Goal: Information Seeking & Learning: Learn about a topic

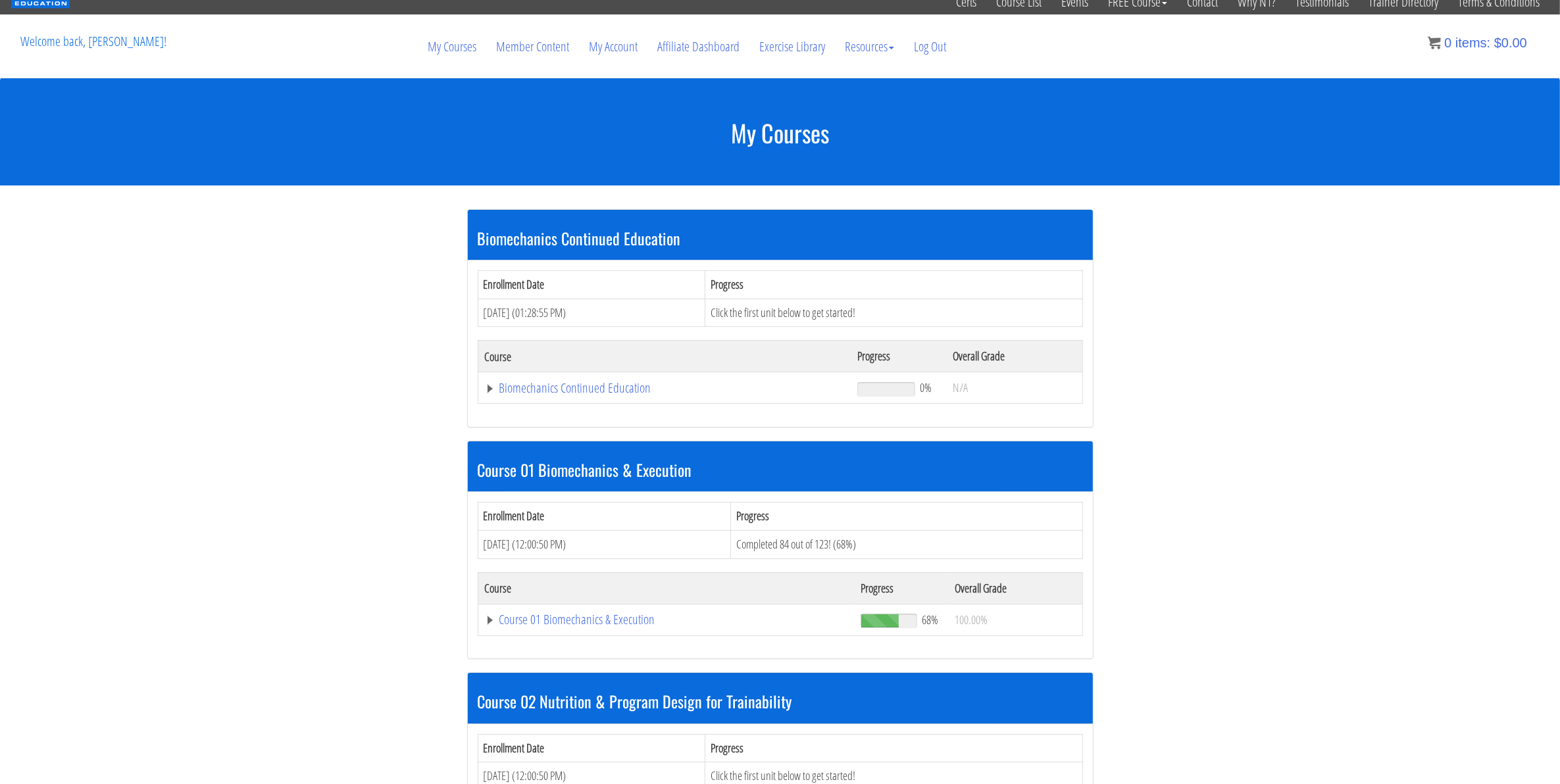
scroll to position [329, 0]
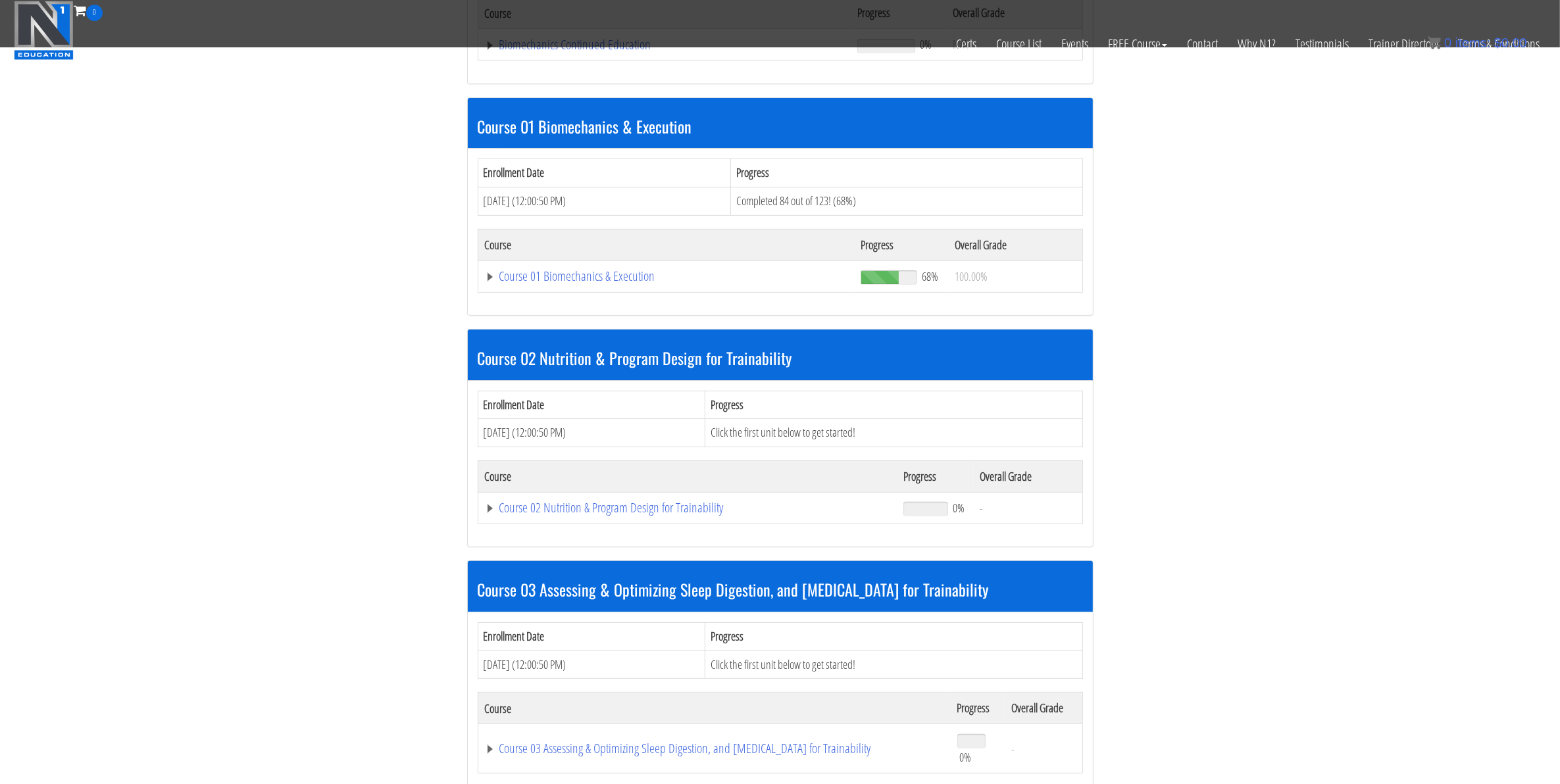
click at [542, 264] on td "Course 01 Biomechanics & Execution" at bounding box center [666, 275] width 377 height 31
click at [543, 271] on link "Course 01 Biomechanics & Execution" at bounding box center [666, 276] width 363 height 13
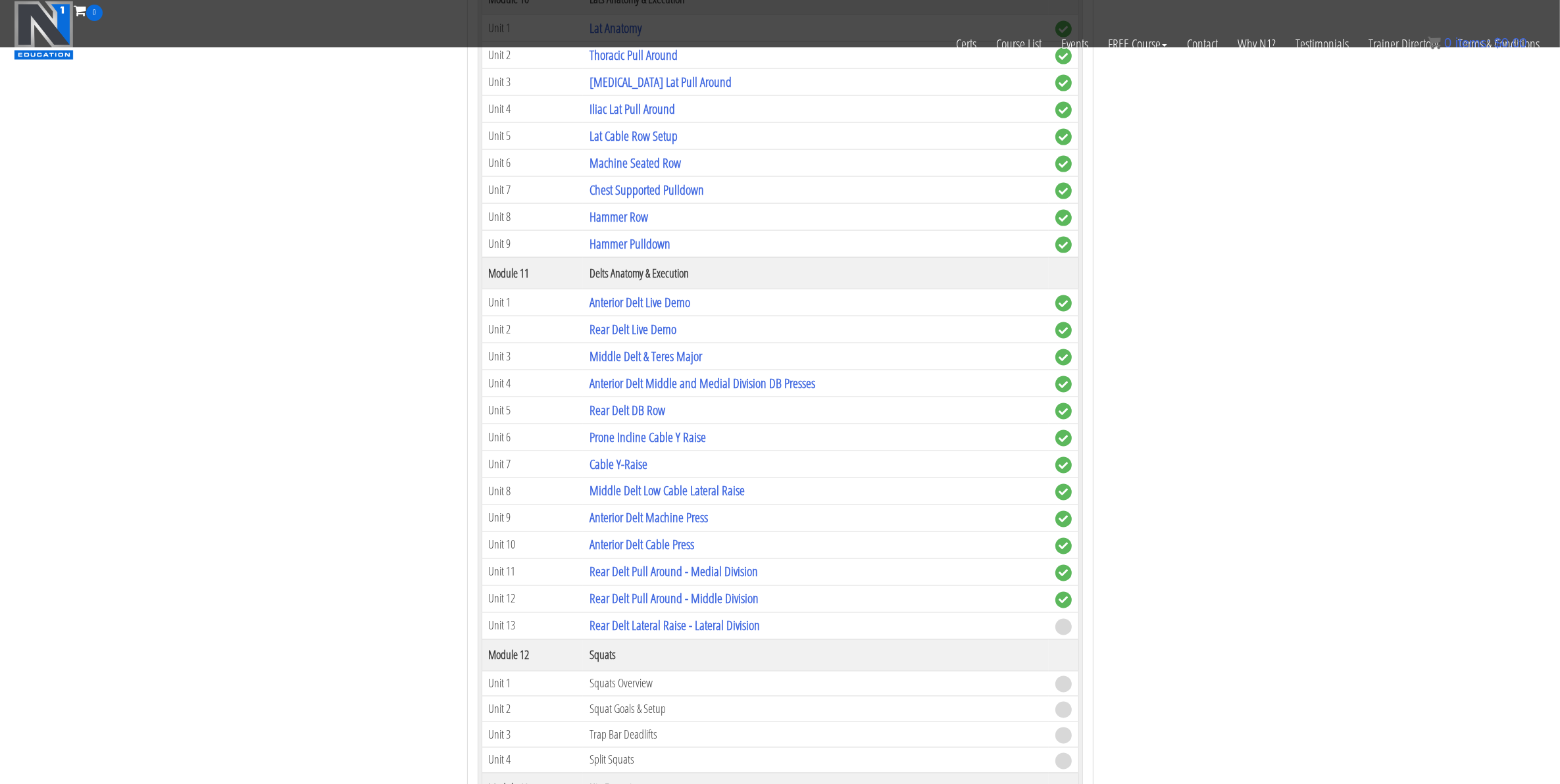
scroll to position [2795, 0]
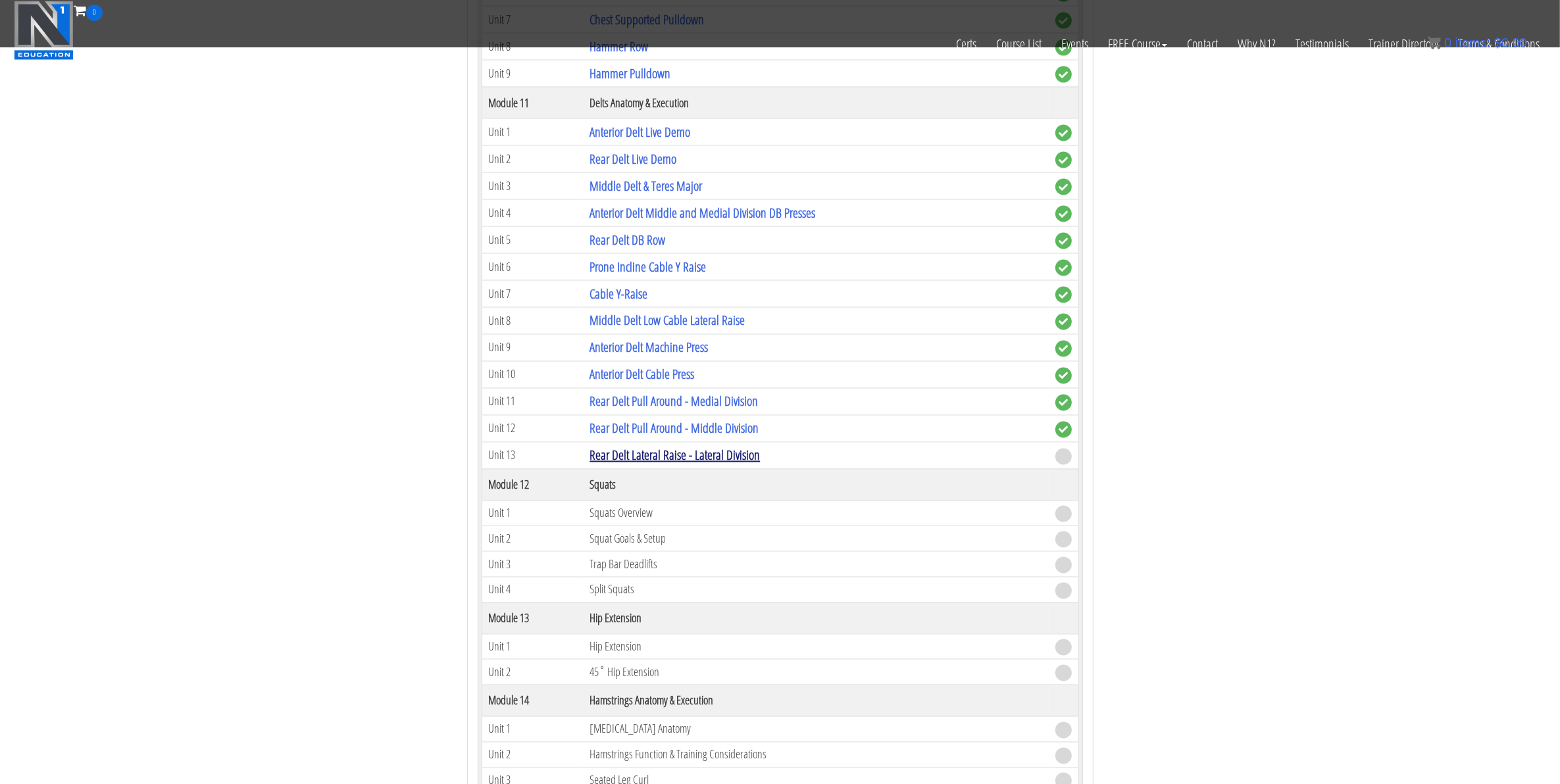
click at [675, 464] on link "Rear Delt Lateral Raise - Lateral Division" at bounding box center [675, 456] width 171 height 18
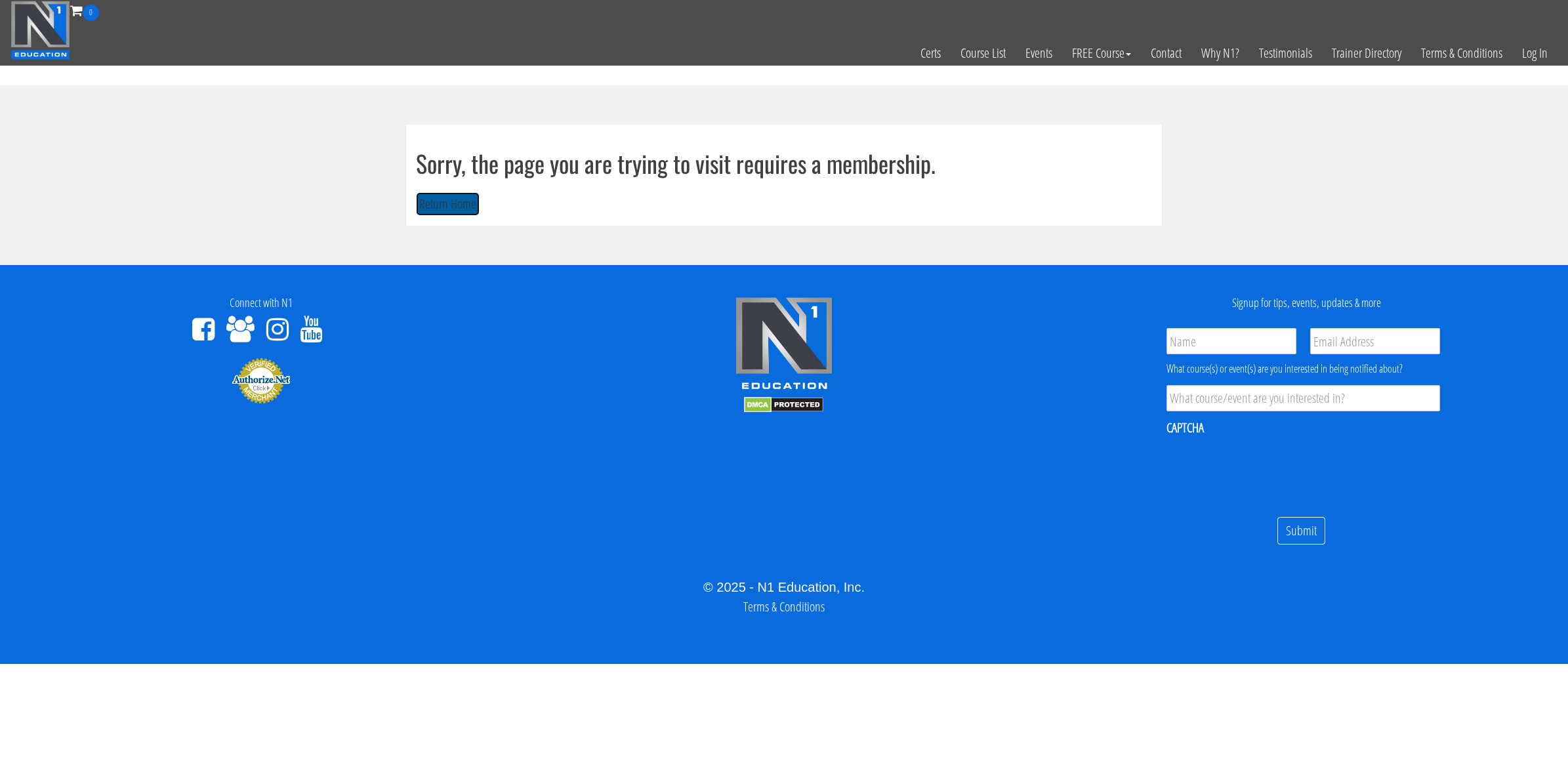
click at [420, 200] on button "Return Home" at bounding box center [448, 204] width 64 height 24
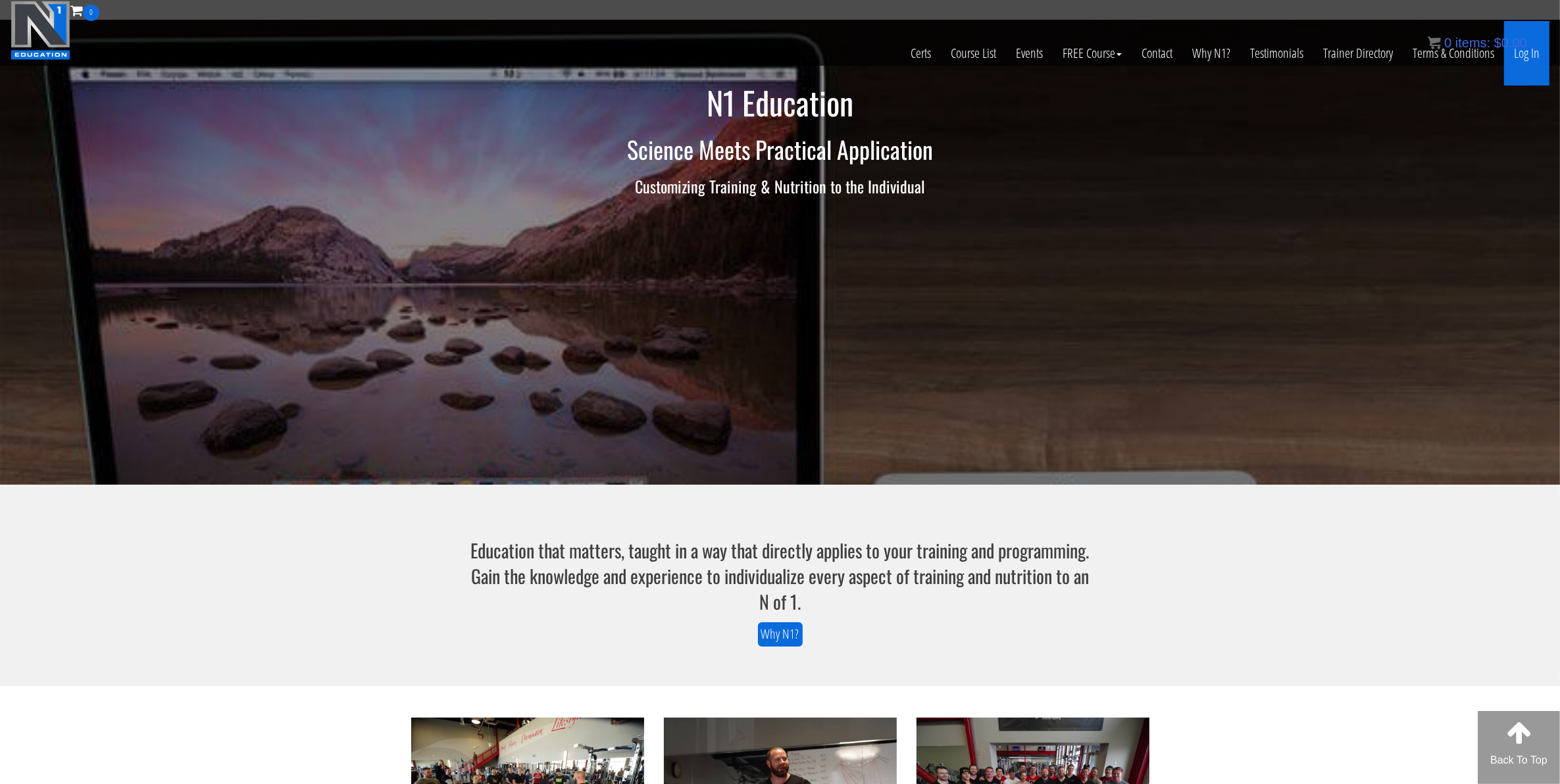
click at [1527, 57] on link "Log In" at bounding box center [1526, 53] width 46 height 64
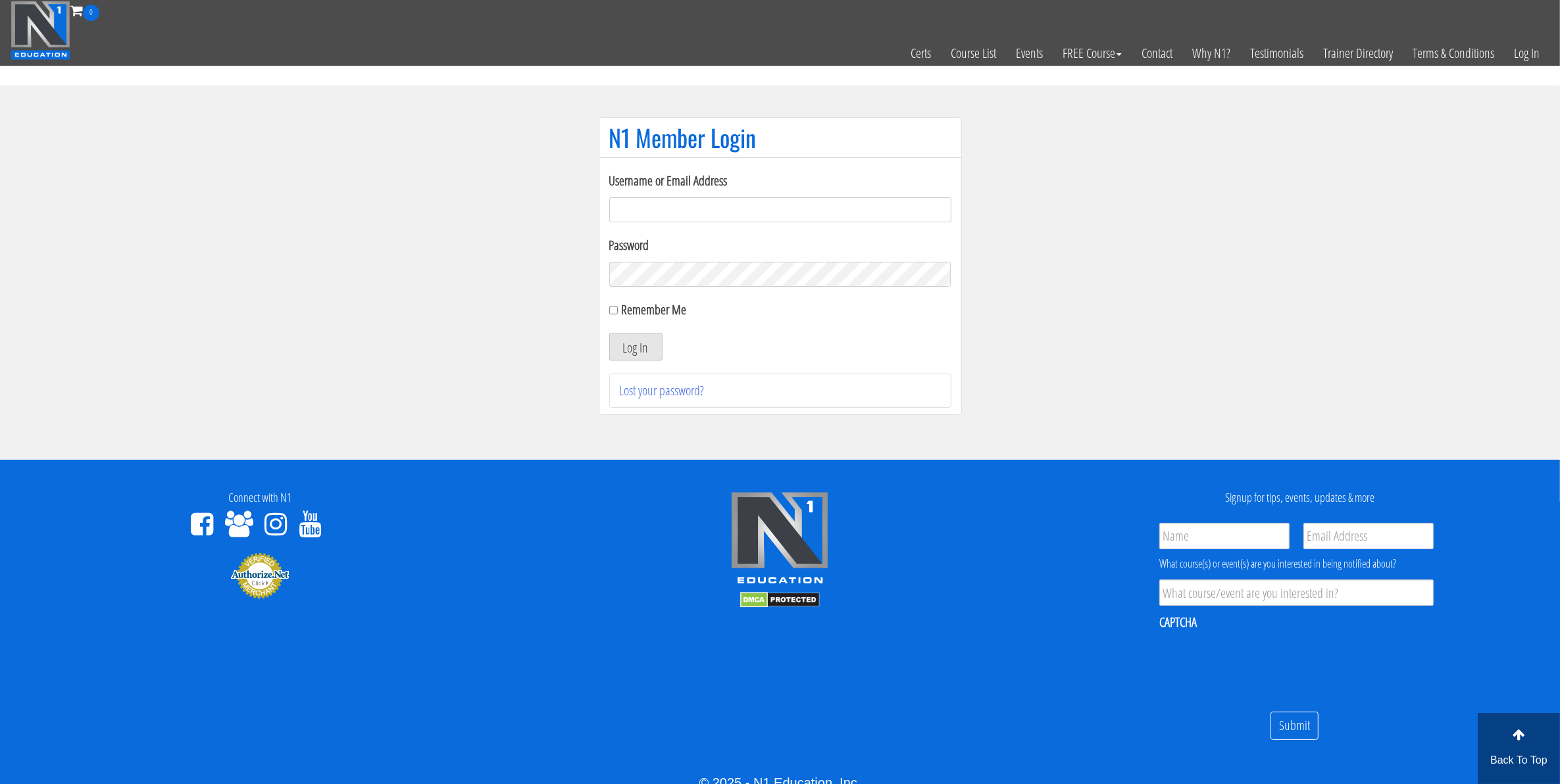
type input "mccademorgan1@gmail.com"
click at [648, 353] on button "Log In" at bounding box center [635, 346] width 54 height 27
click at [648, 347] on button "Log In" at bounding box center [635, 346] width 54 height 27
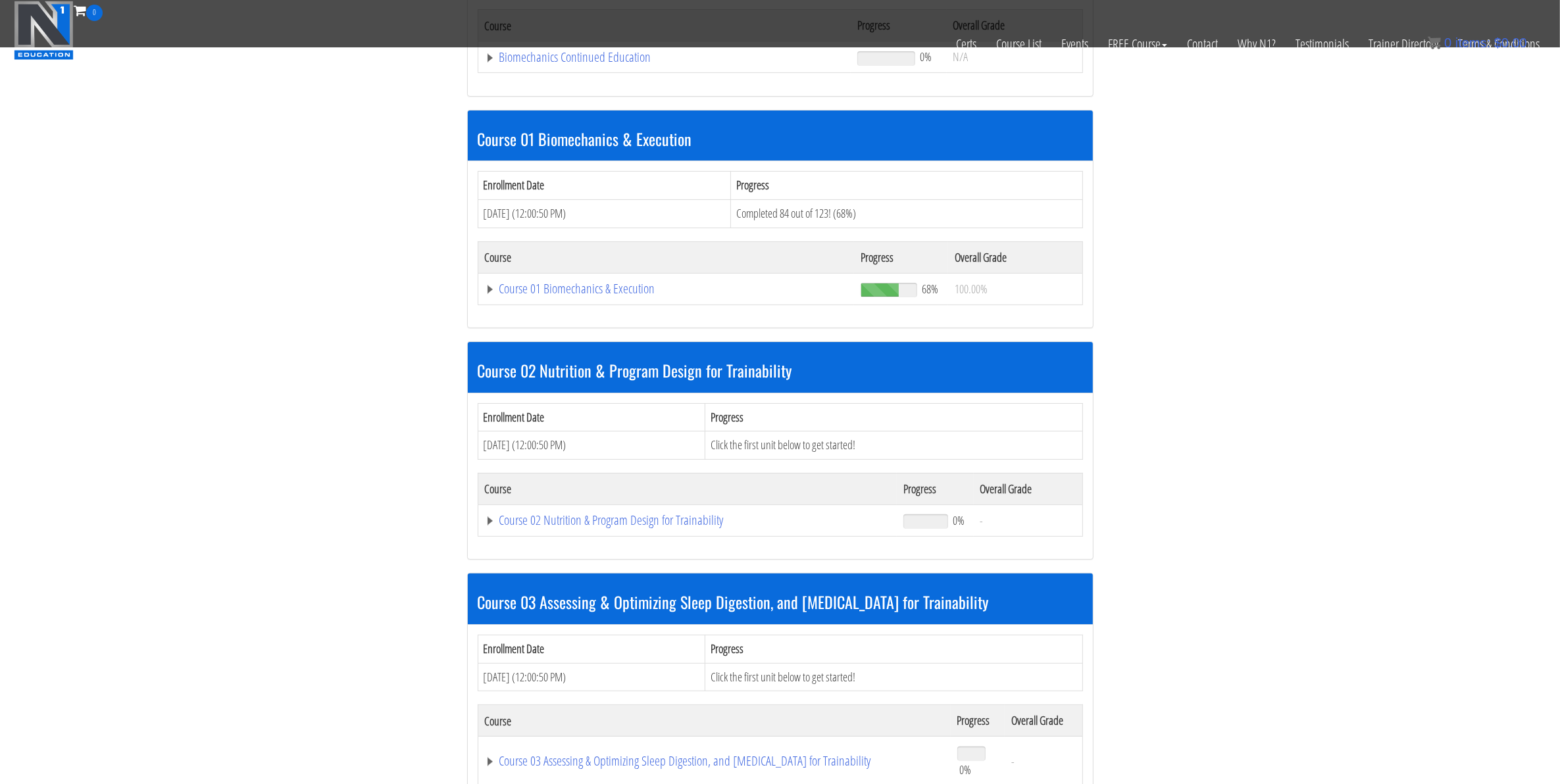
scroll to position [247, 0]
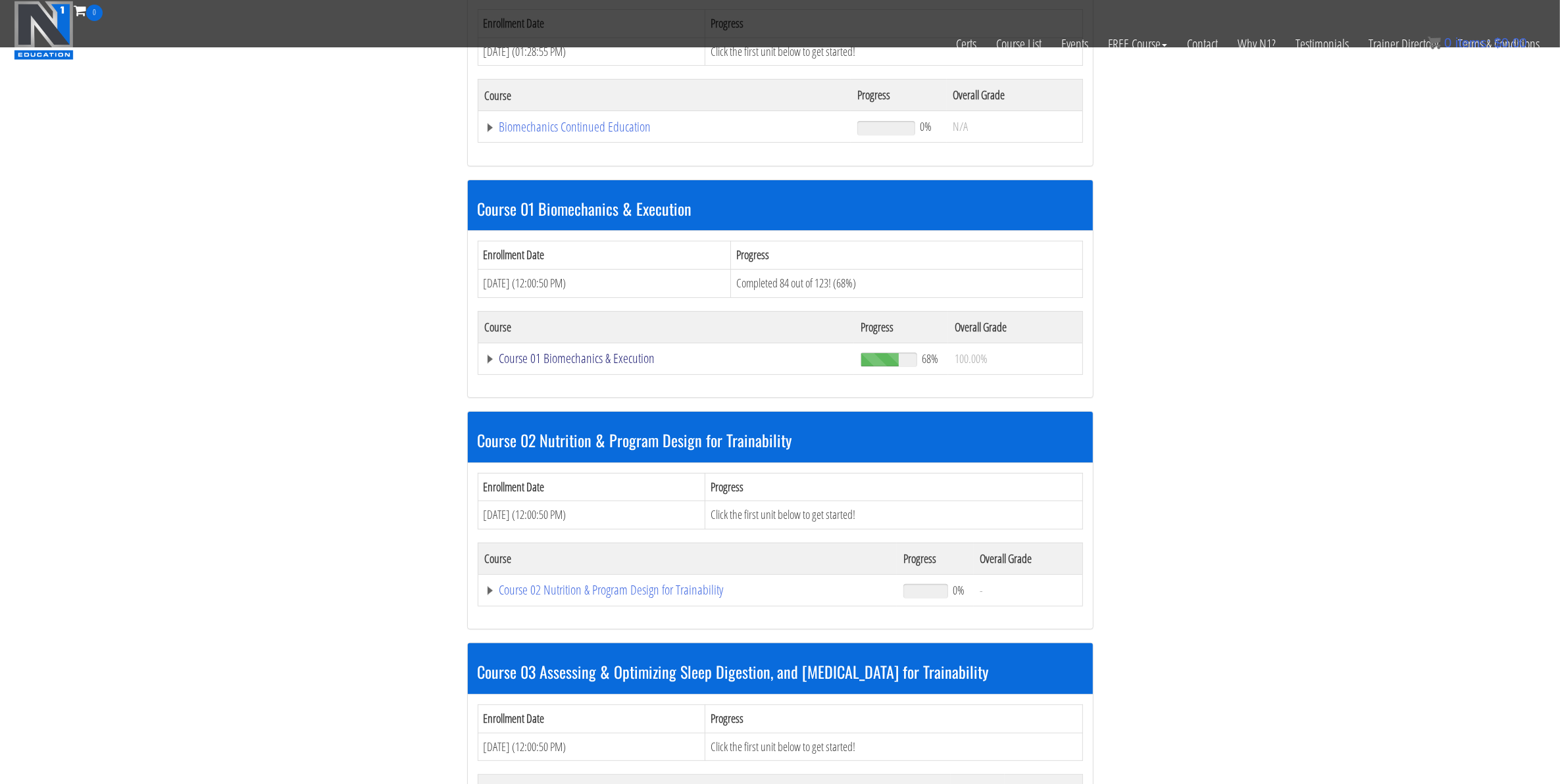
drag, startPoint x: 599, startPoint y: 366, endPoint x: 603, endPoint y: 372, distance: 7.2
click at [599, 365] on link "Course 01 Biomechanics & Execution" at bounding box center [666, 358] width 363 height 13
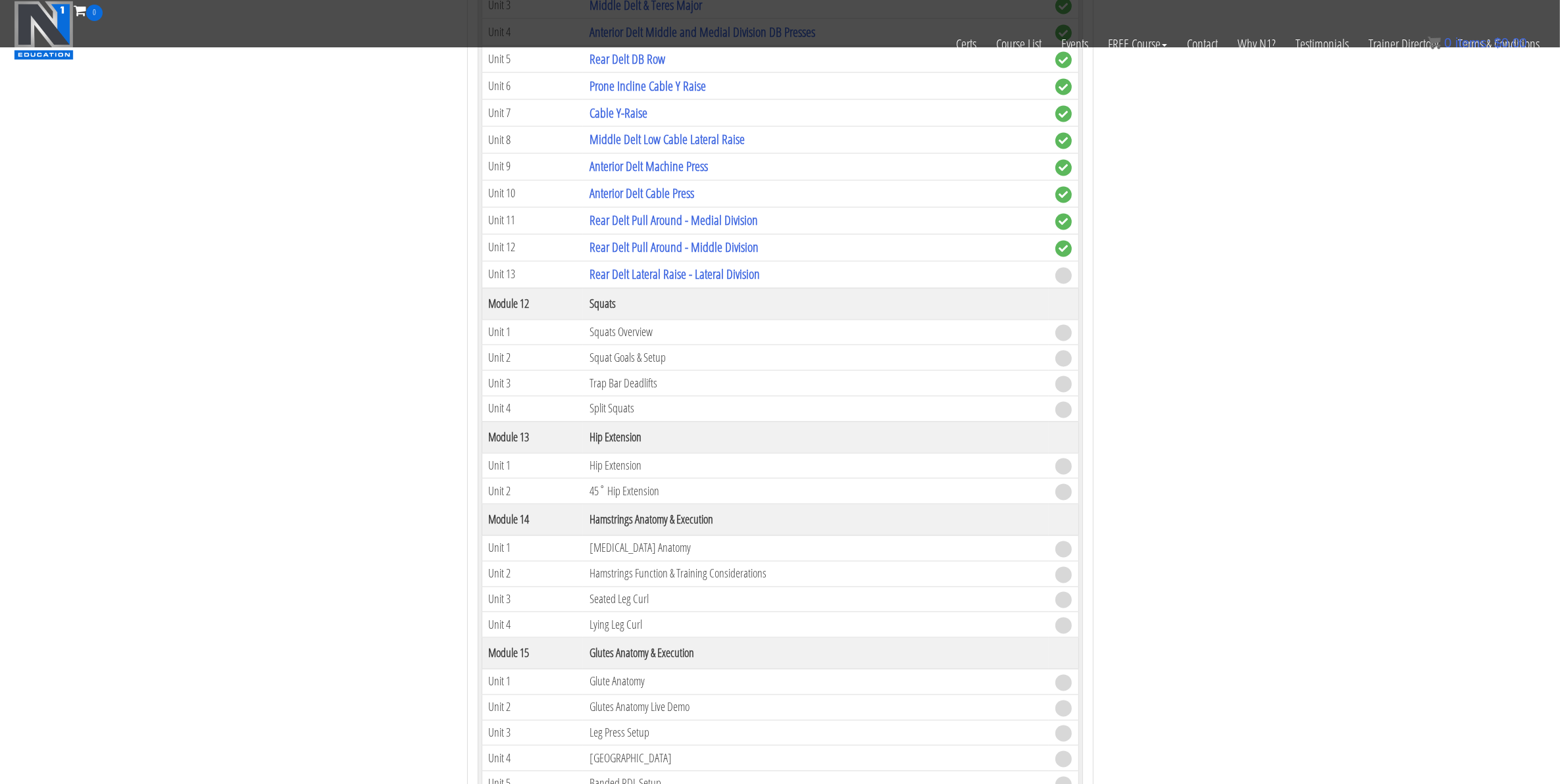
scroll to position [2959, 0]
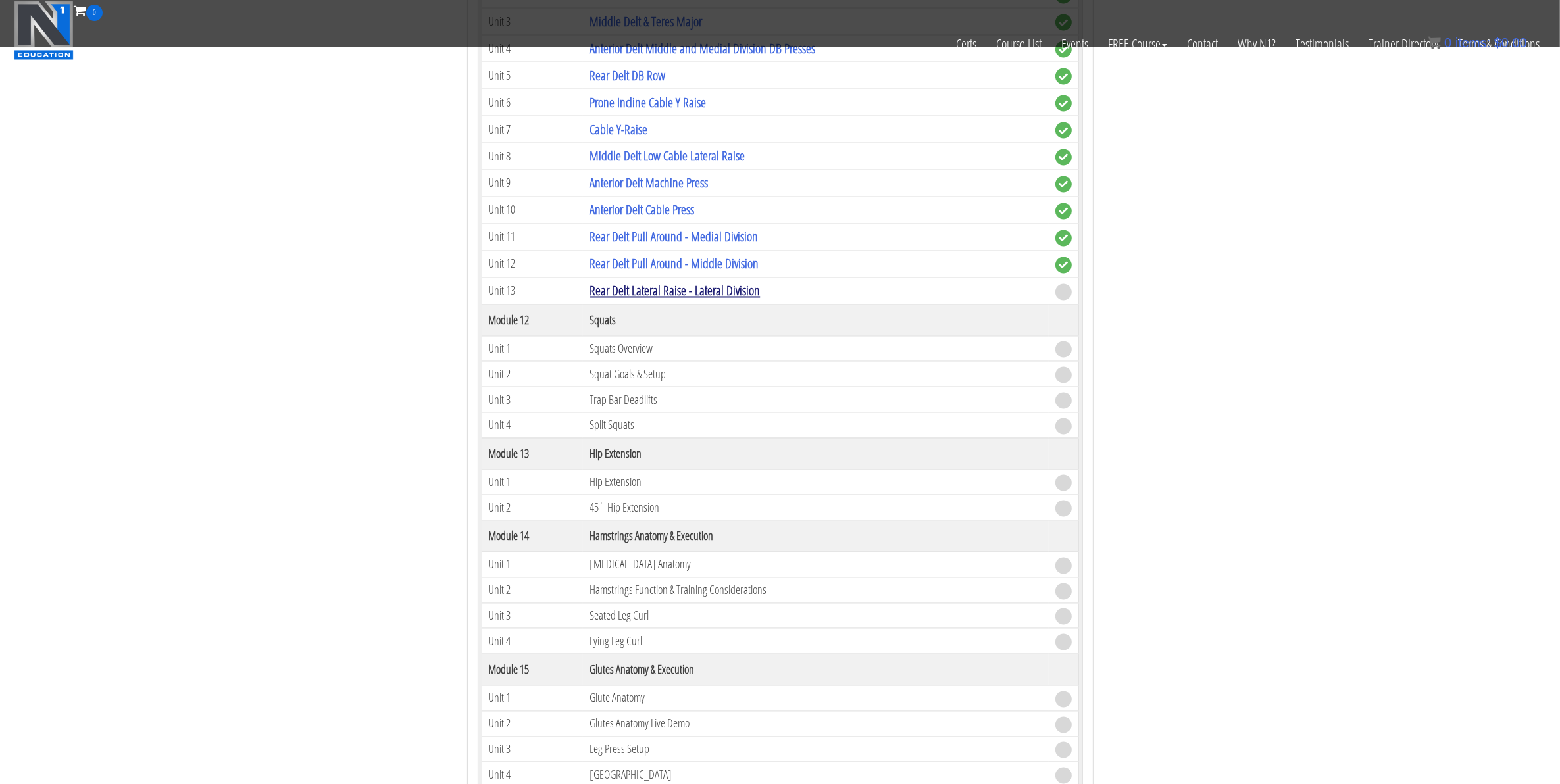
click at [620, 300] on link "Rear Delt Lateral Raise - Lateral Division" at bounding box center [675, 291] width 171 height 18
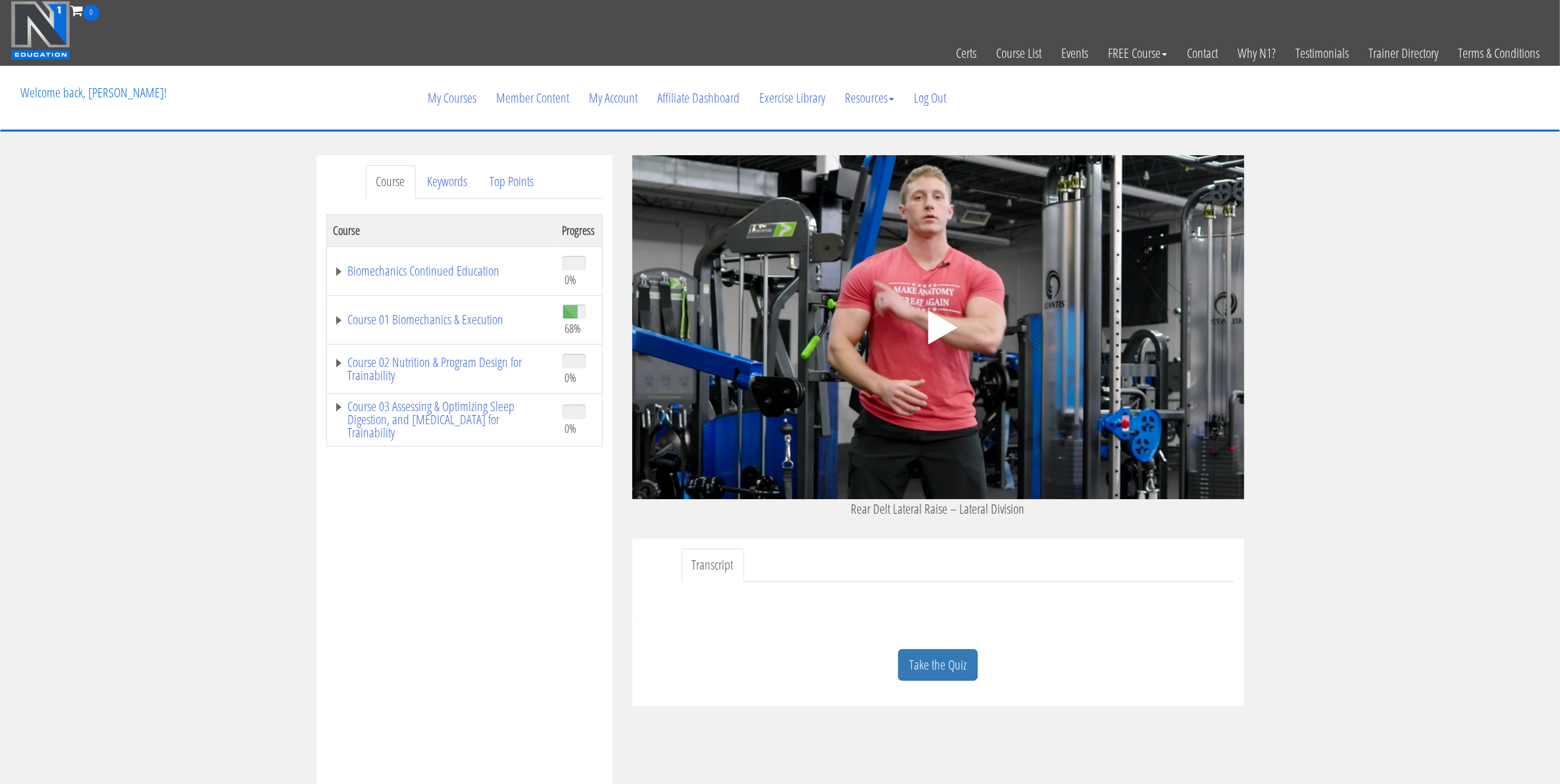
click at [902, 336] on icon ".fp-color-play{opacity:0.65;}.controlbutton{fill:#fff;}" at bounding box center [937, 327] width 83 height 82
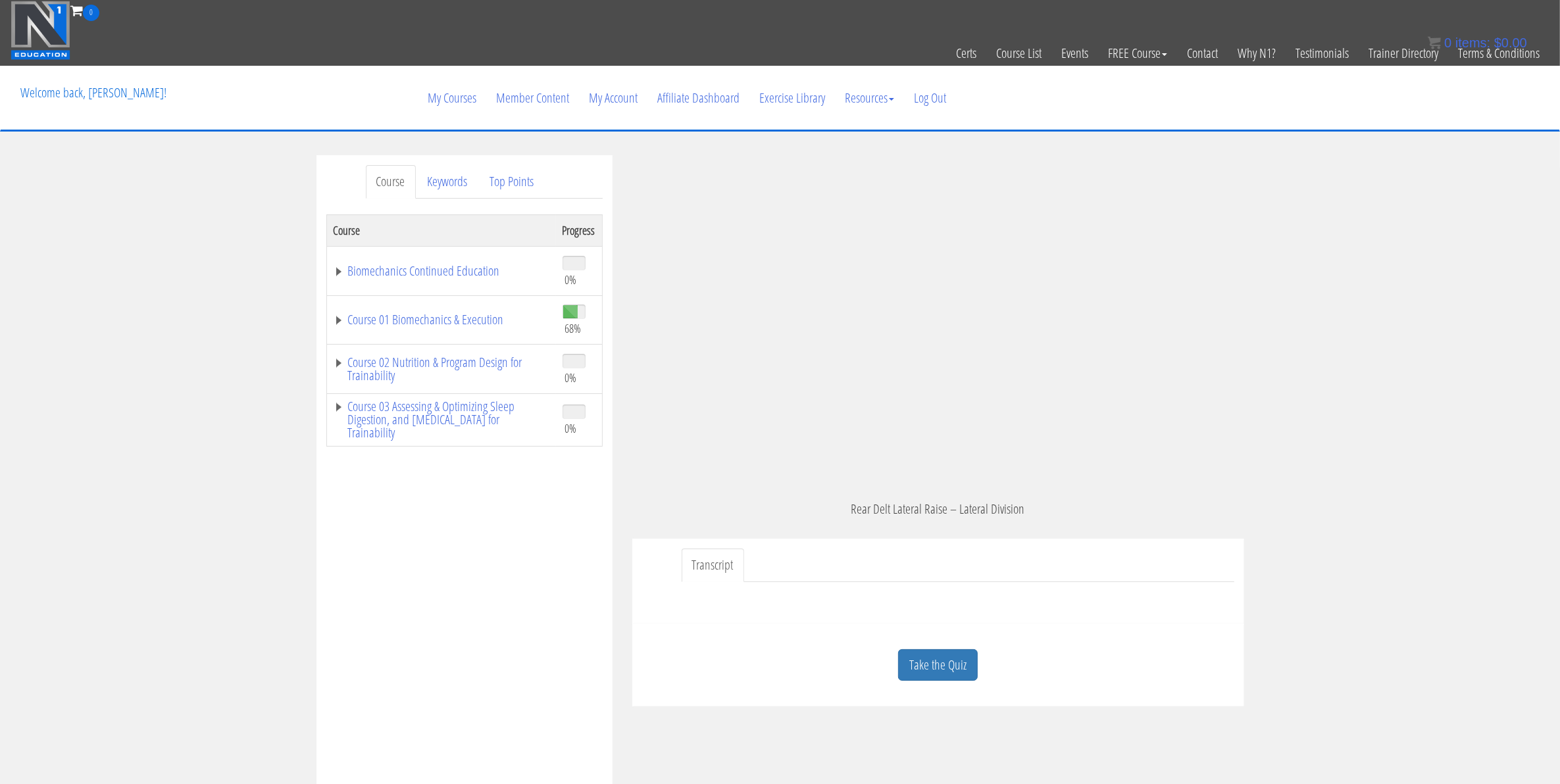
click at [905, 658] on link "Take the Quiz" at bounding box center [937, 665] width 79 height 32
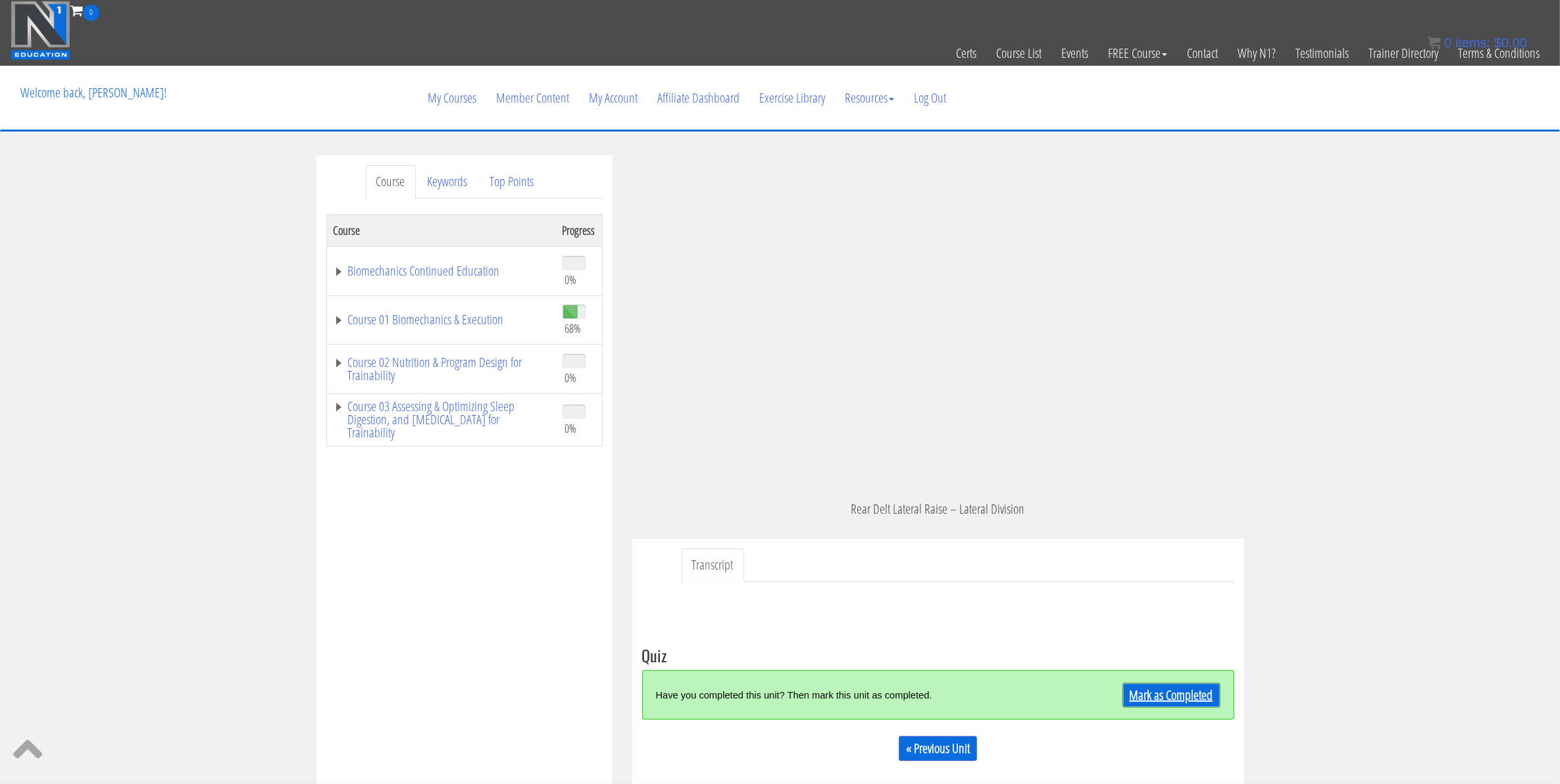
click at [1181, 702] on link "Mark as Completed" at bounding box center [1171, 694] width 98 height 25
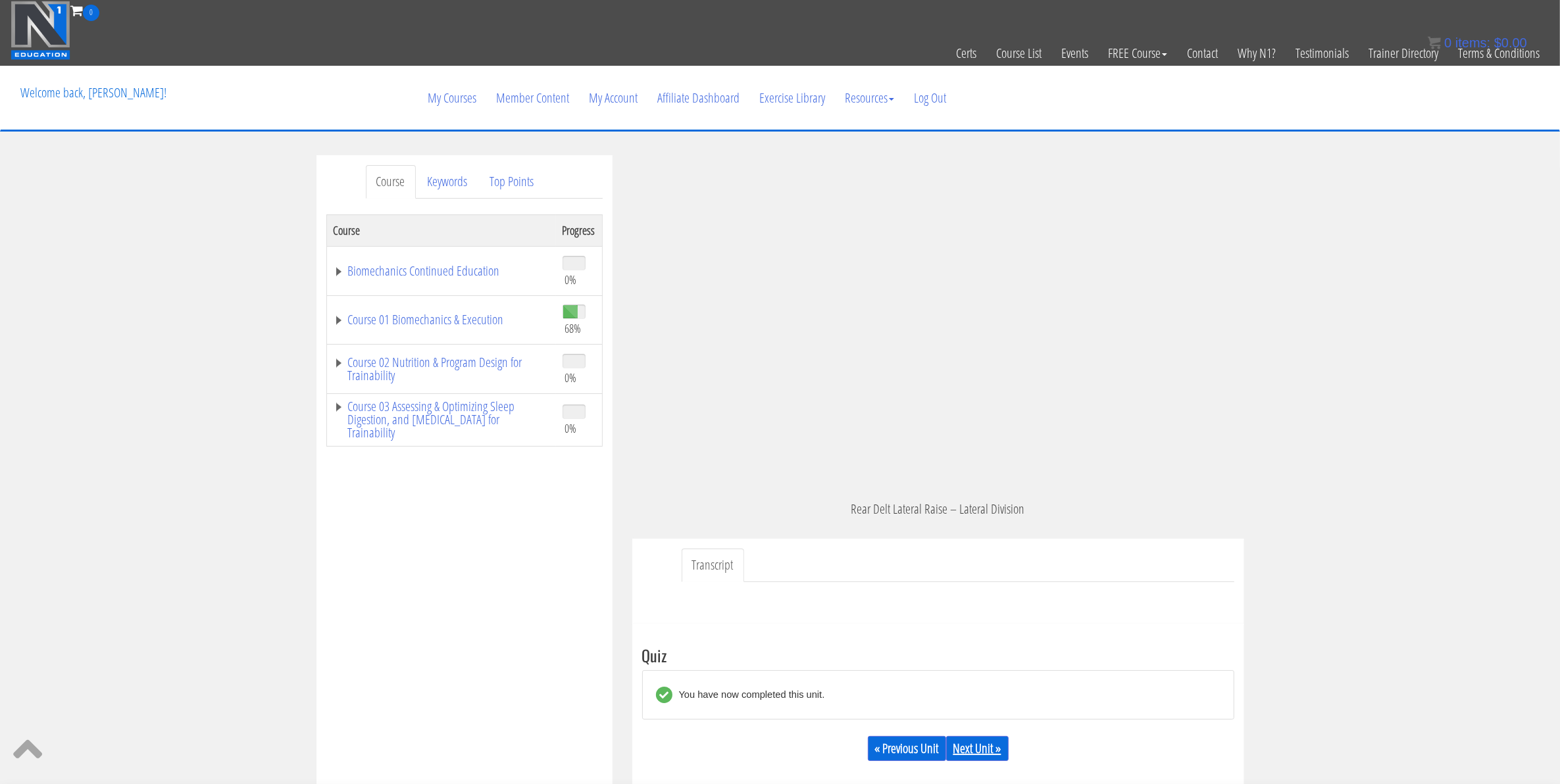
click at [995, 754] on link "Next Unit »" at bounding box center [978, 748] width 62 height 25
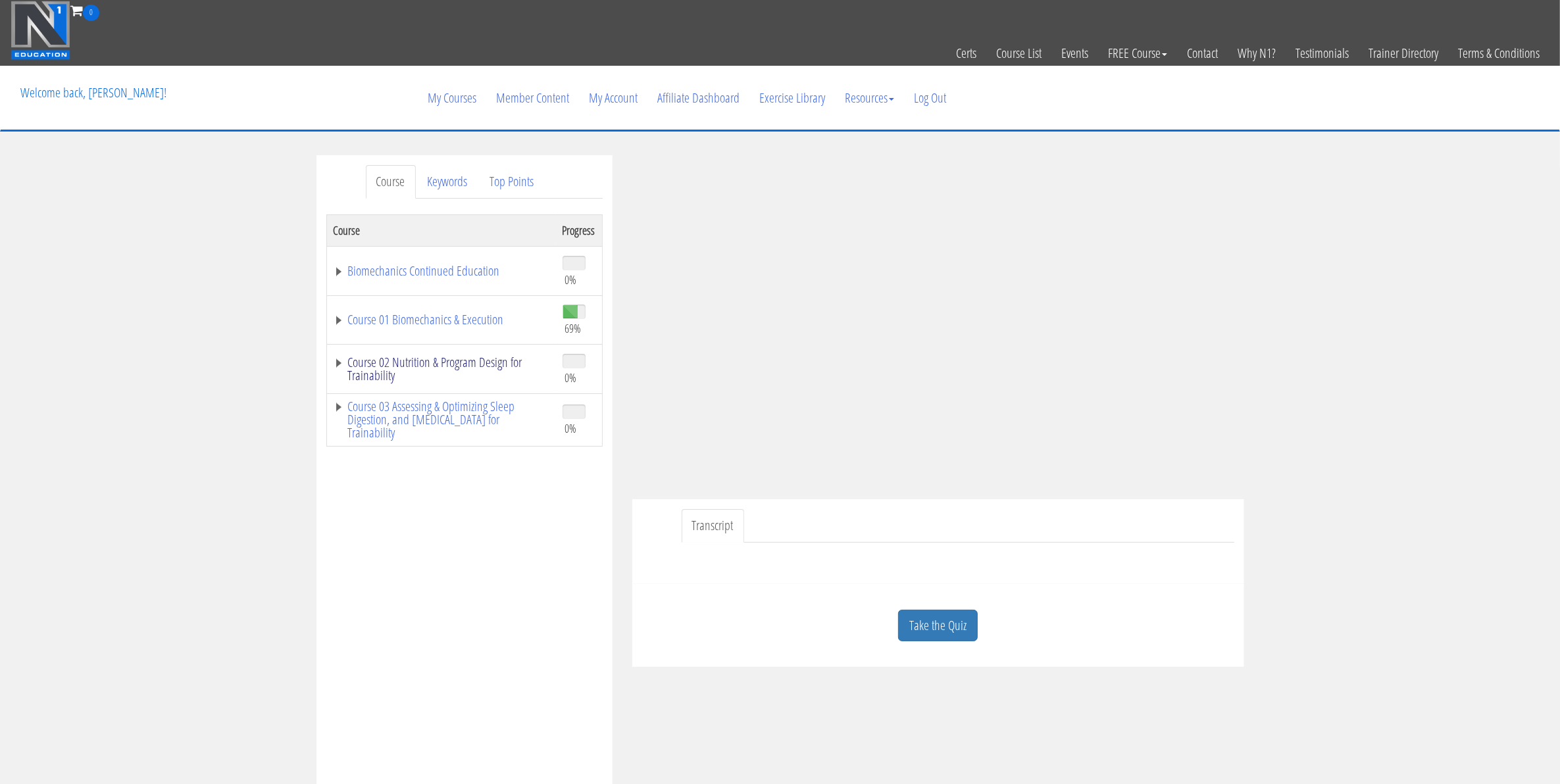
click at [334, 365] on link "Course 02 Nutrition & Program Design for Trainability" at bounding box center [441, 368] width 216 height 26
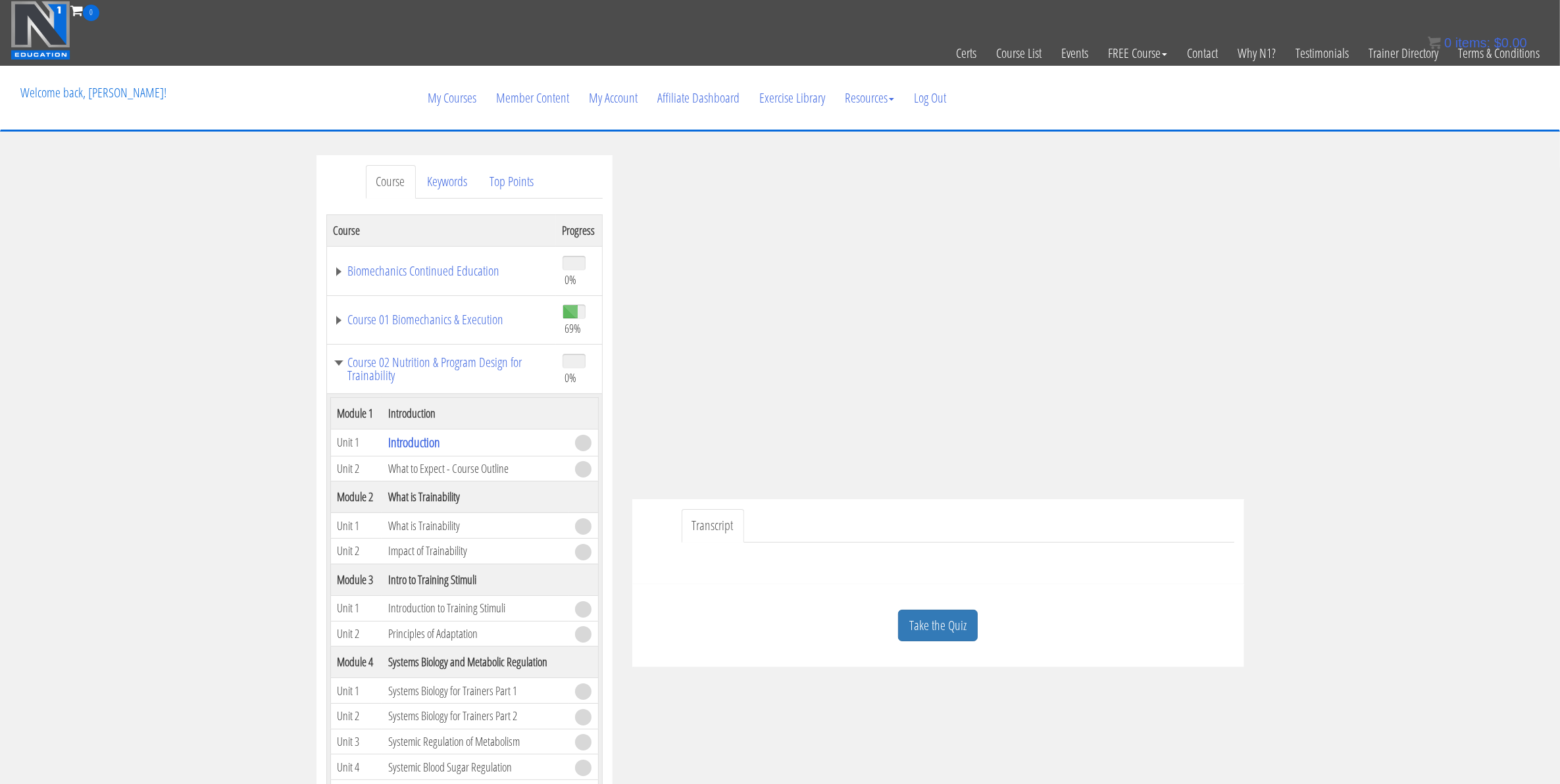
click at [349, 280] on td "Biomechanics Continued Education" at bounding box center [441, 271] width 230 height 50
click at [341, 317] on link "Course 01 Biomechanics & Execution" at bounding box center [441, 320] width 216 height 13
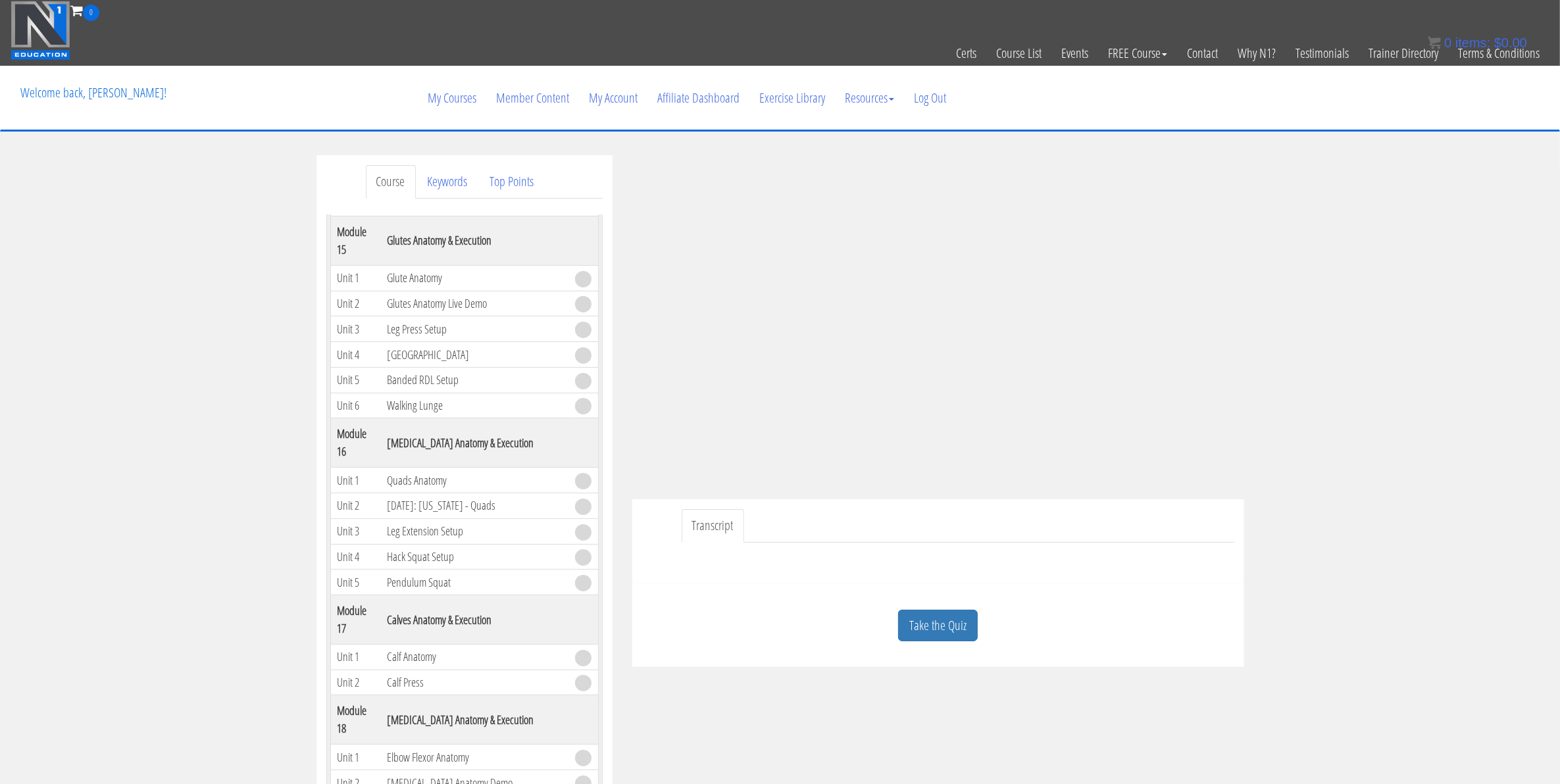
scroll to position [3506, 0]
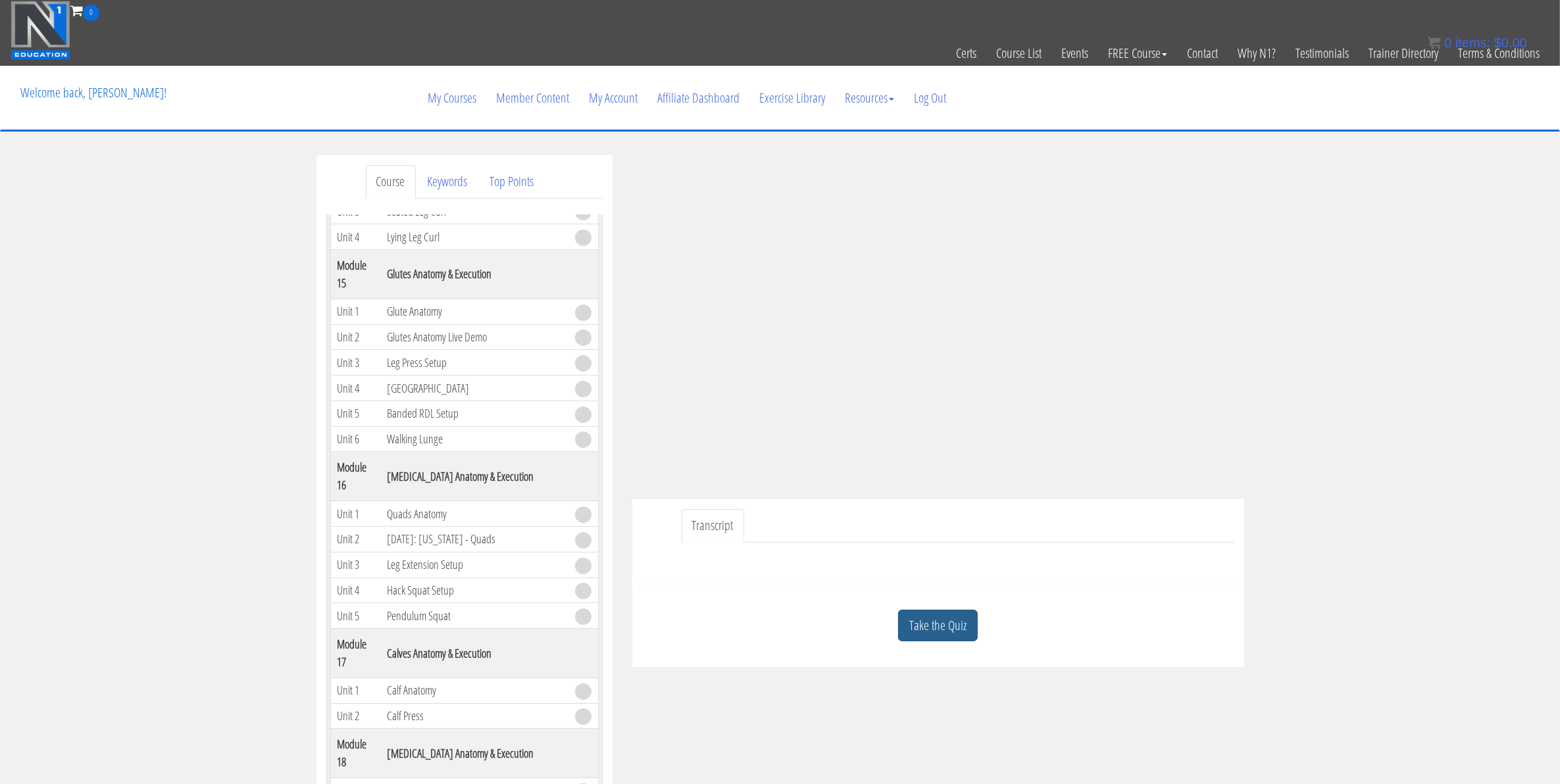
click at [931, 629] on link "Take the Quiz" at bounding box center [937, 625] width 79 height 32
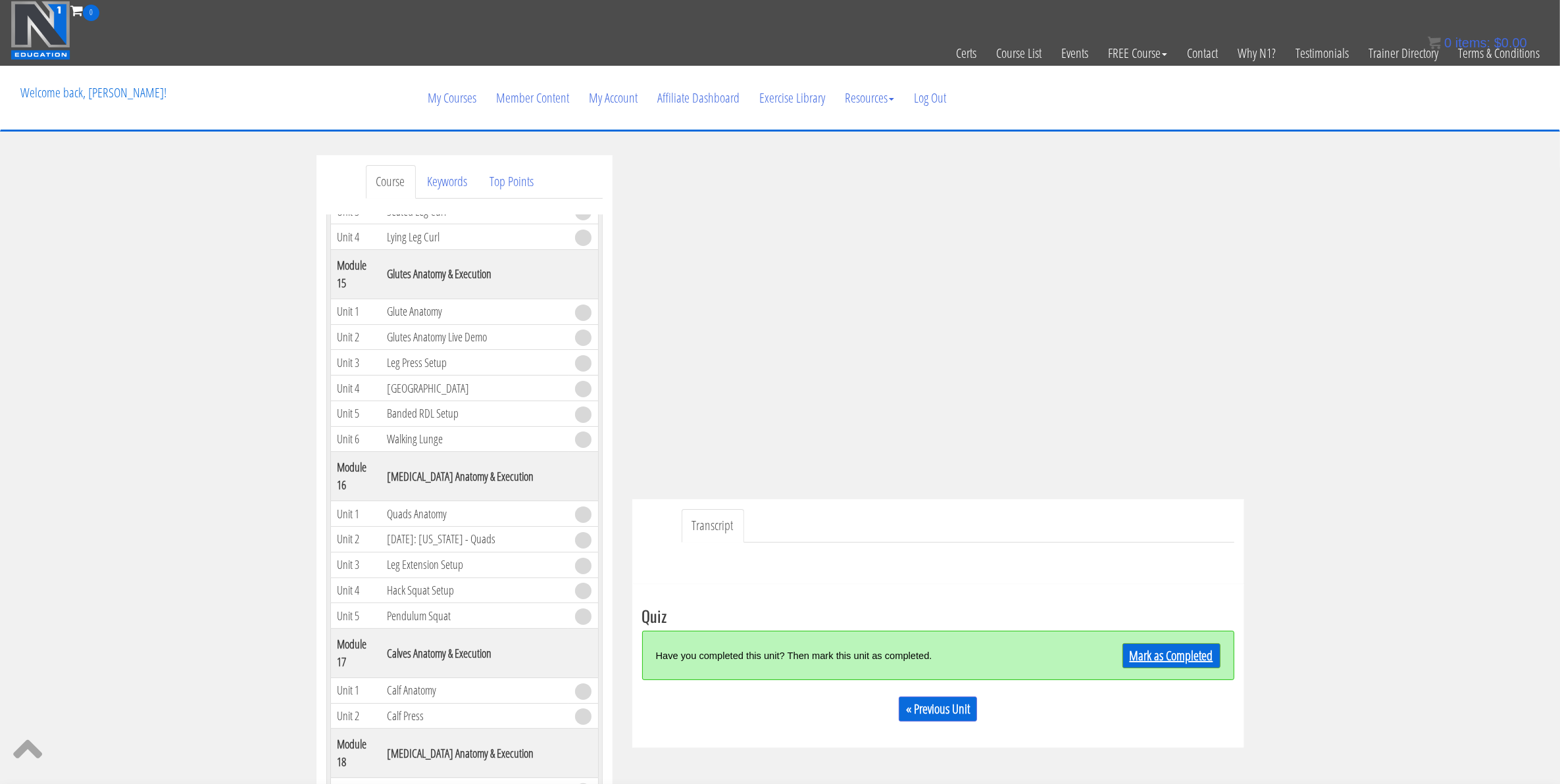
click at [1143, 659] on link "Mark as Completed" at bounding box center [1171, 655] width 98 height 25
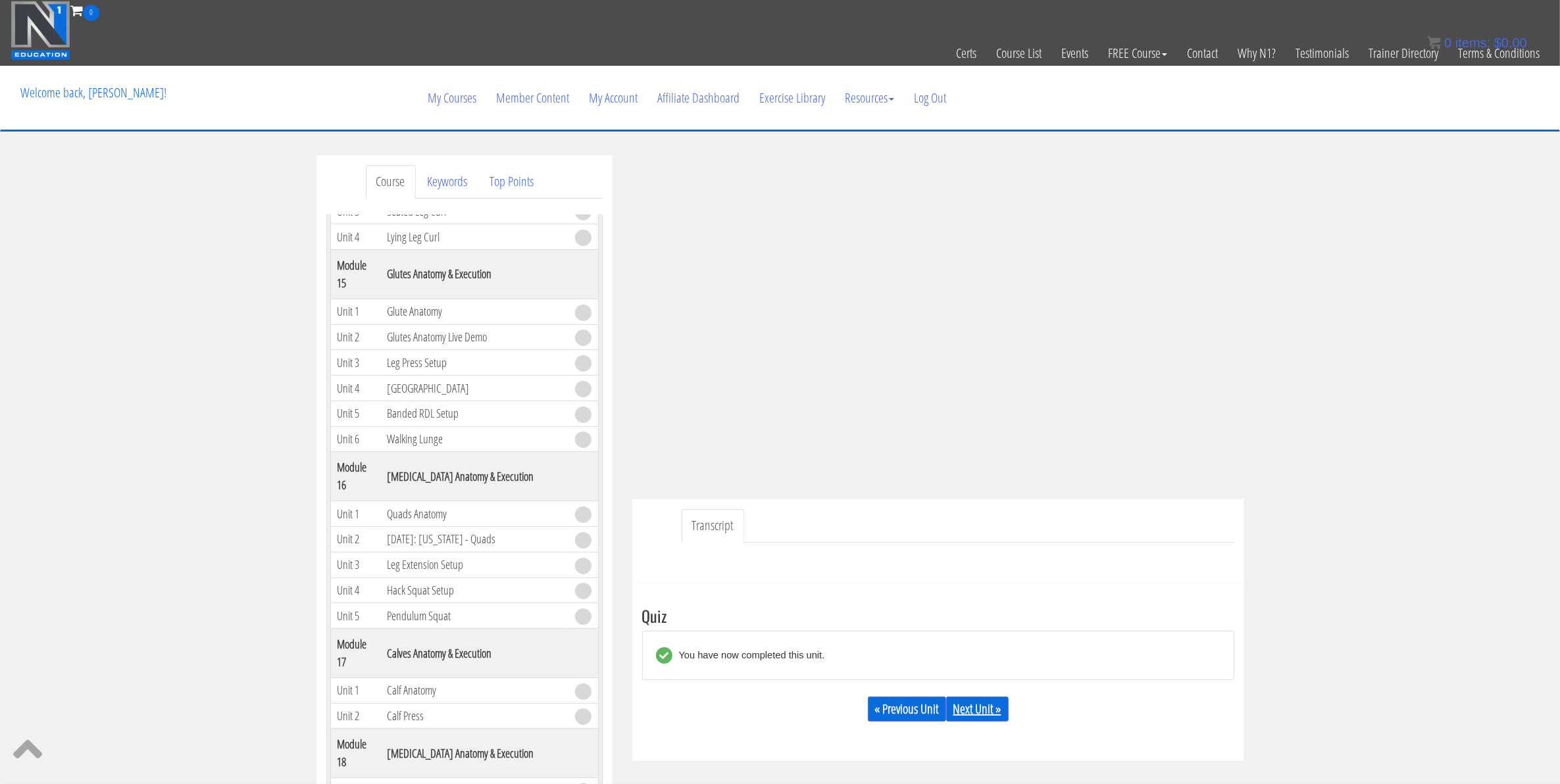
click at [969, 711] on link "Next Unit »" at bounding box center [978, 709] width 62 height 25
